Goal: Task Accomplishment & Management: Manage account settings

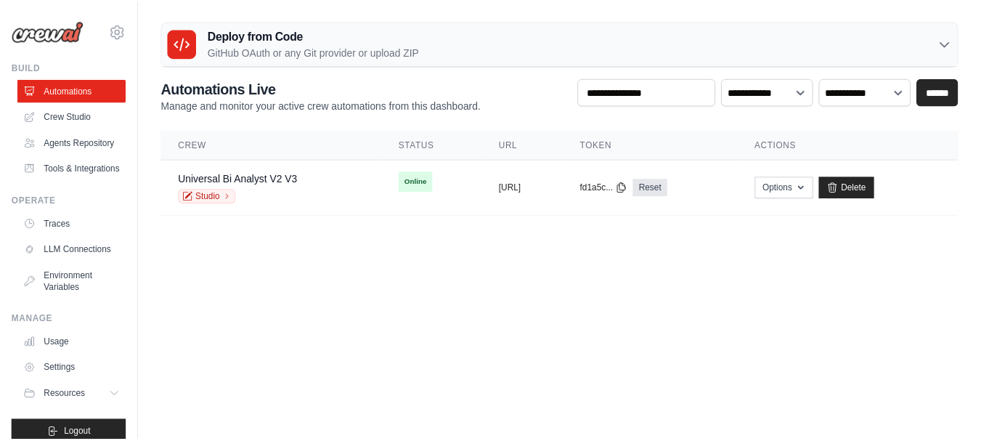
scroll to position [52, 0]
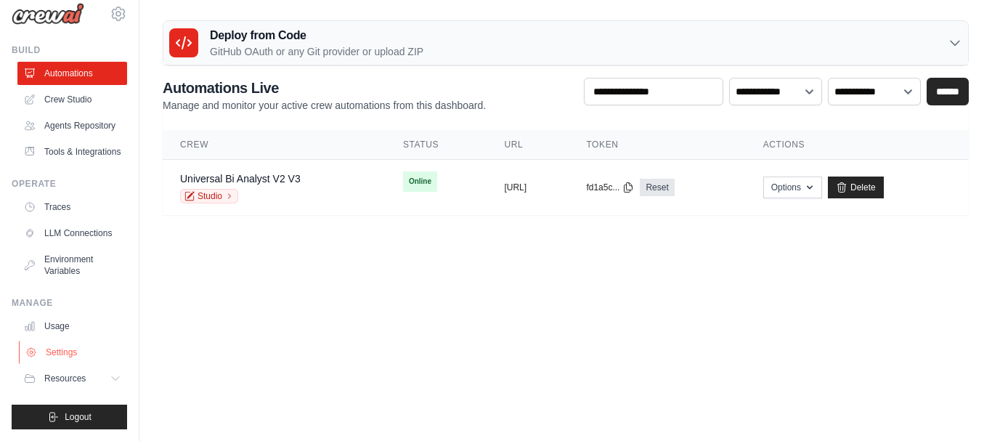
click at [57, 351] on link "Settings" at bounding box center [74, 351] width 110 height 23
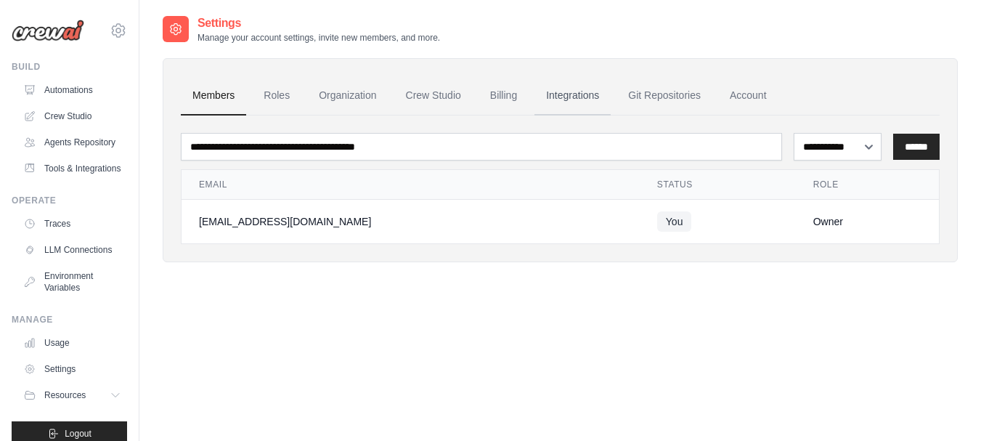
click at [569, 91] on link "Integrations" at bounding box center [572, 95] width 76 height 39
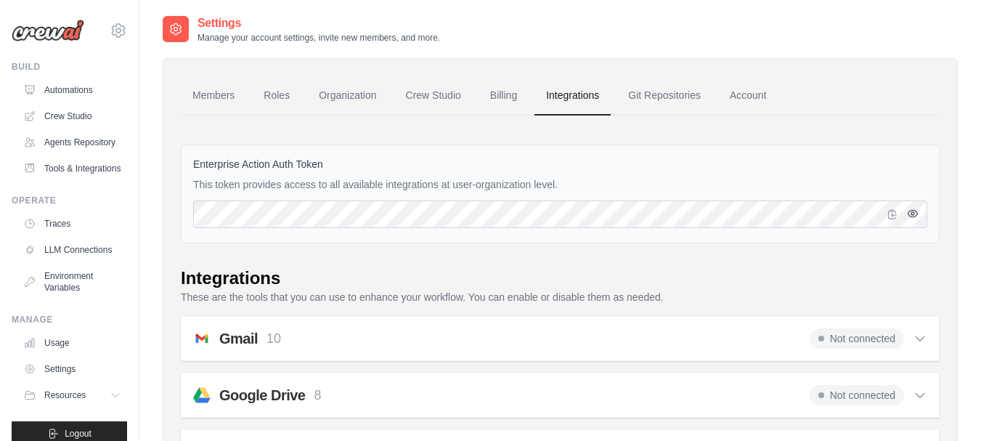
click at [913, 215] on icon "button" at bounding box center [912, 213] width 3 height 3
click at [891, 215] on icon "button" at bounding box center [893, 213] width 8 height 9
click at [914, 215] on icon "button" at bounding box center [912, 213] width 9 height 9
